Goal: Find specific page/section: Find specific page/section

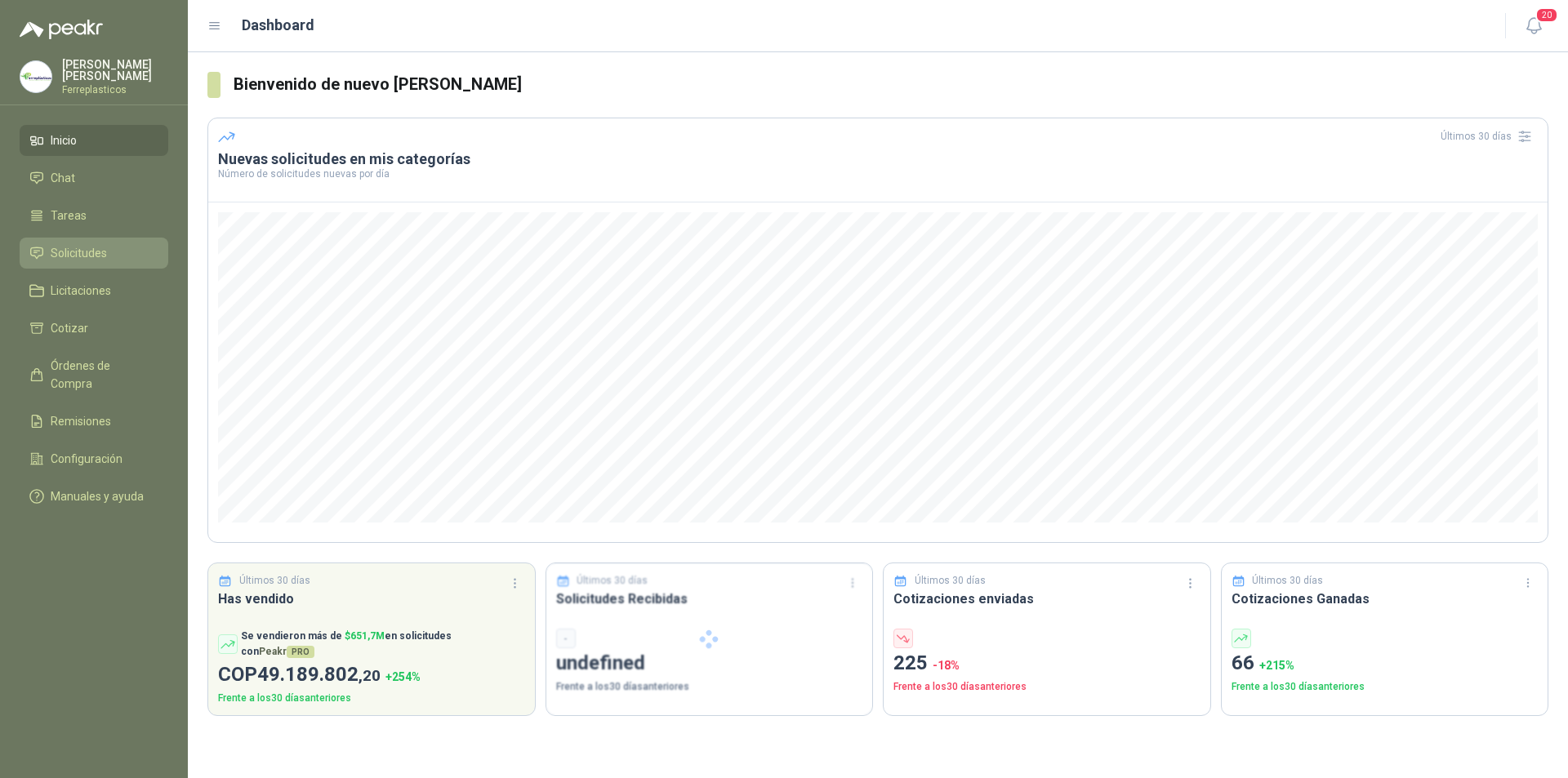
click at [112, 261] on link "Solicitudes" at bounding box center [93, 253] width 149 height 31
click at [54, 239] on link "Solicitudes" at bounding box center [93, 253] width 149 height 31
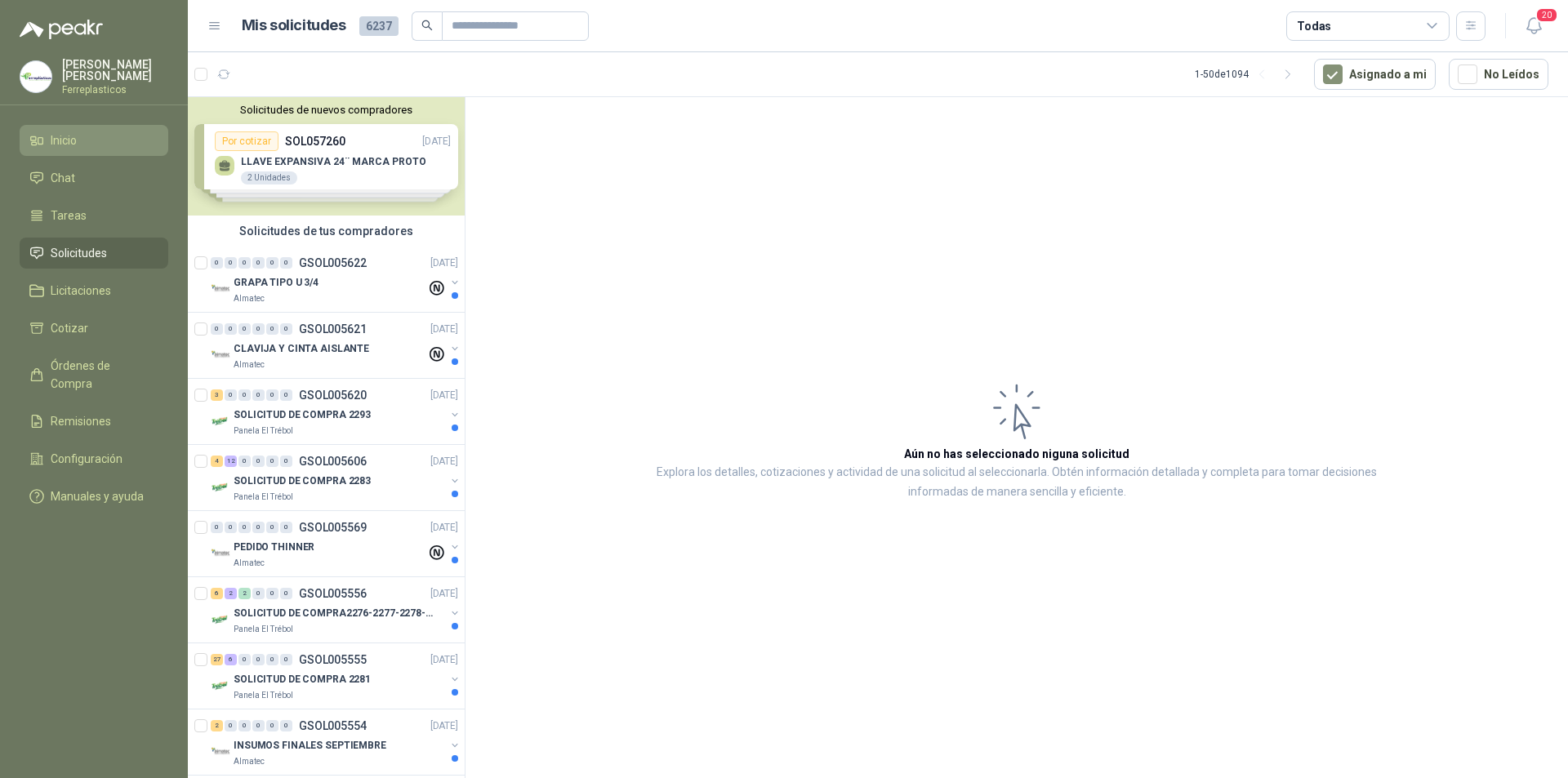
click at [126, 136] on li "Inicio" at bounding box center [93, 140] width 130 height 18
